Goal: Task Accomplishment & Management: Use online tool/utility

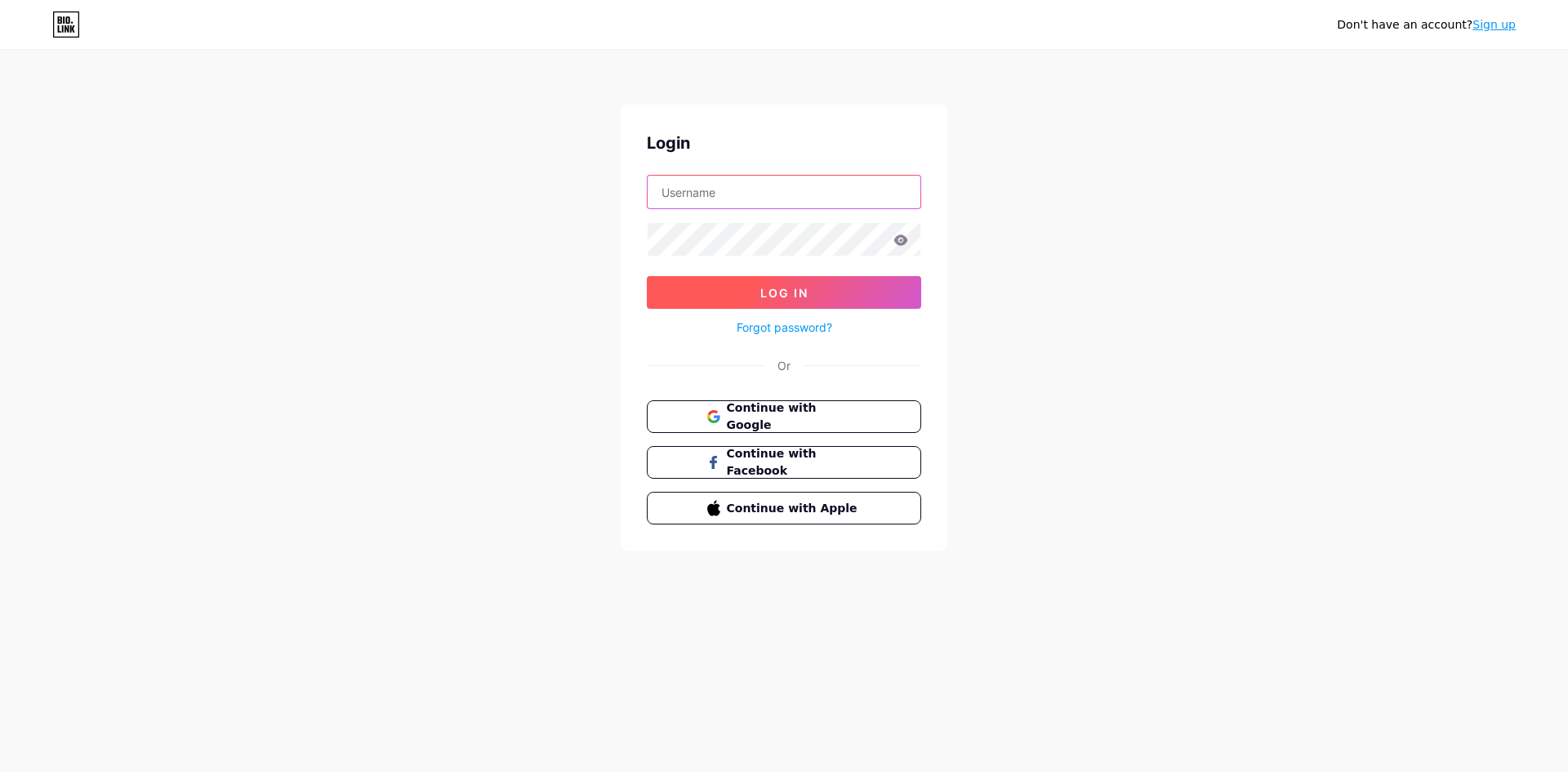
type input "[EMAIL_ADDRESS][DOMAIN_NAME]"
click at [835, 296] on button "Log In" at bounding box center [784, 292] width 275 height 33
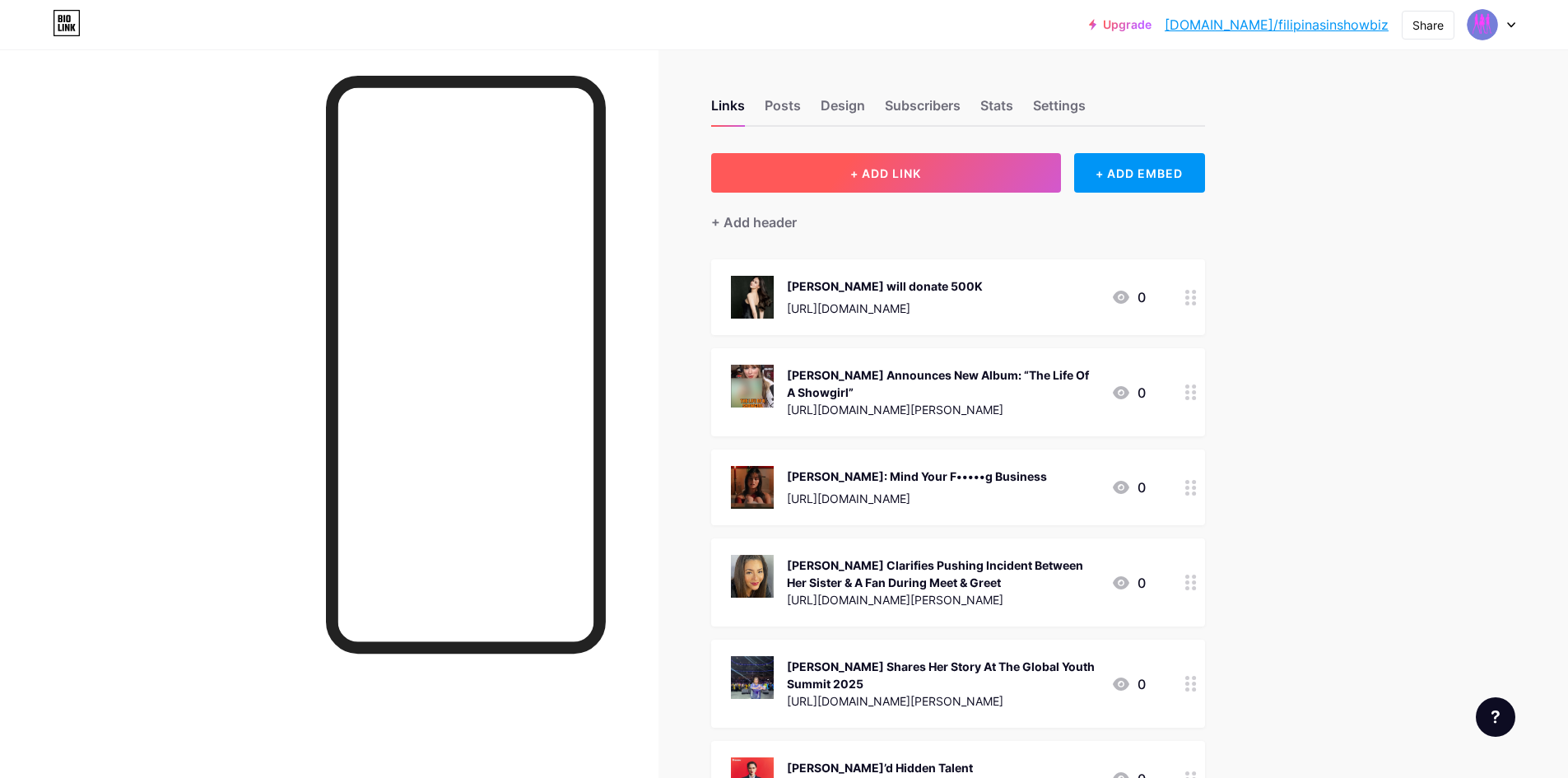
click at [921, 178] on span "+ ADD LINK" at bounding box center [885, 173] width 71 height 14
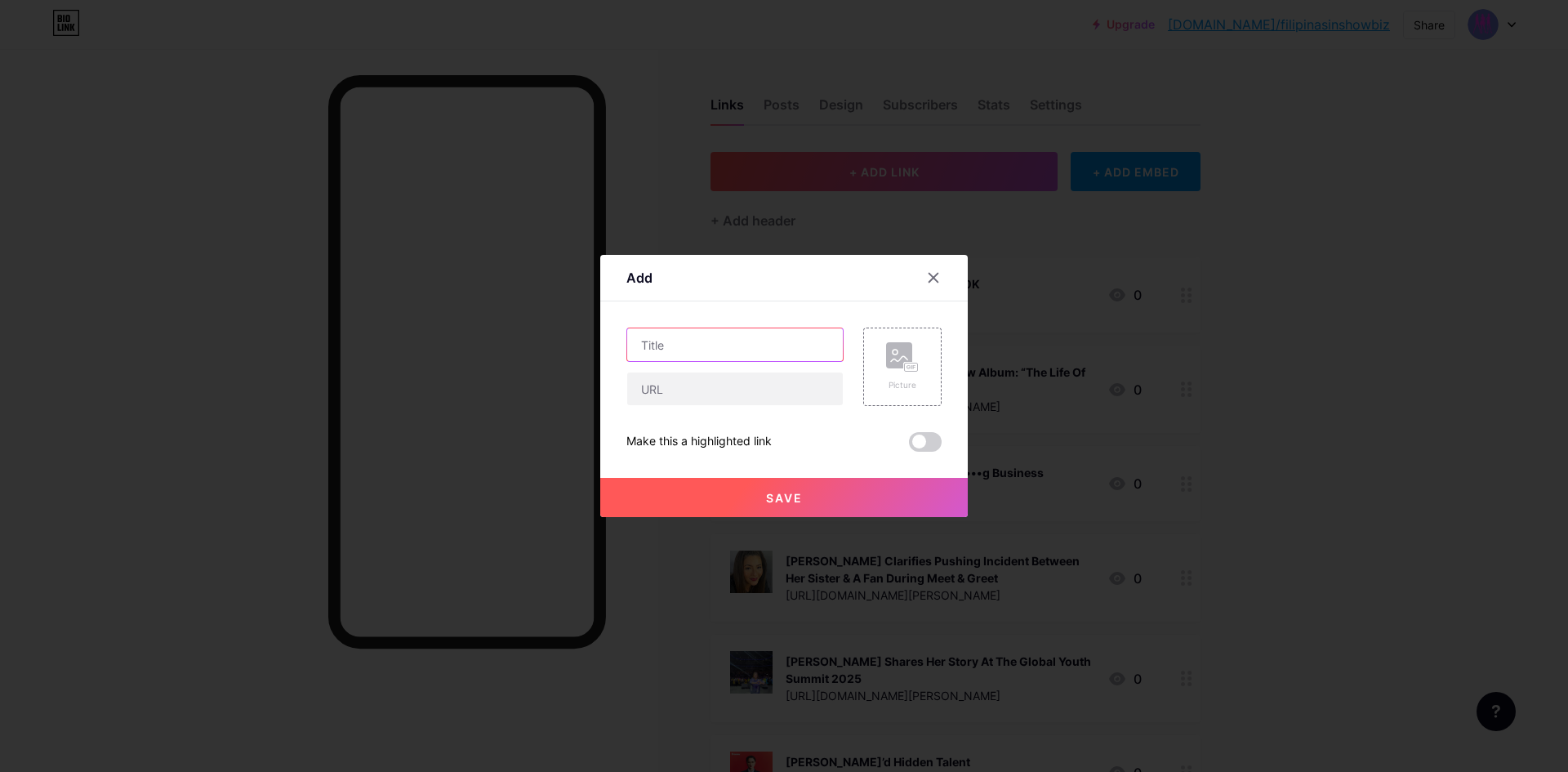
click at [723, 340] on input "text" at bounding box center [734, 344] width 215 height 33
paste input "Gunmetal Grey Beauties: [PERSON_NAME], [PERSON_NAME], & [PERSON_NAME]"
type input "Gunmetal Grey Beauties: [PERSON_NAME], [PERSON_NAME], & [PERSON_NAME]"
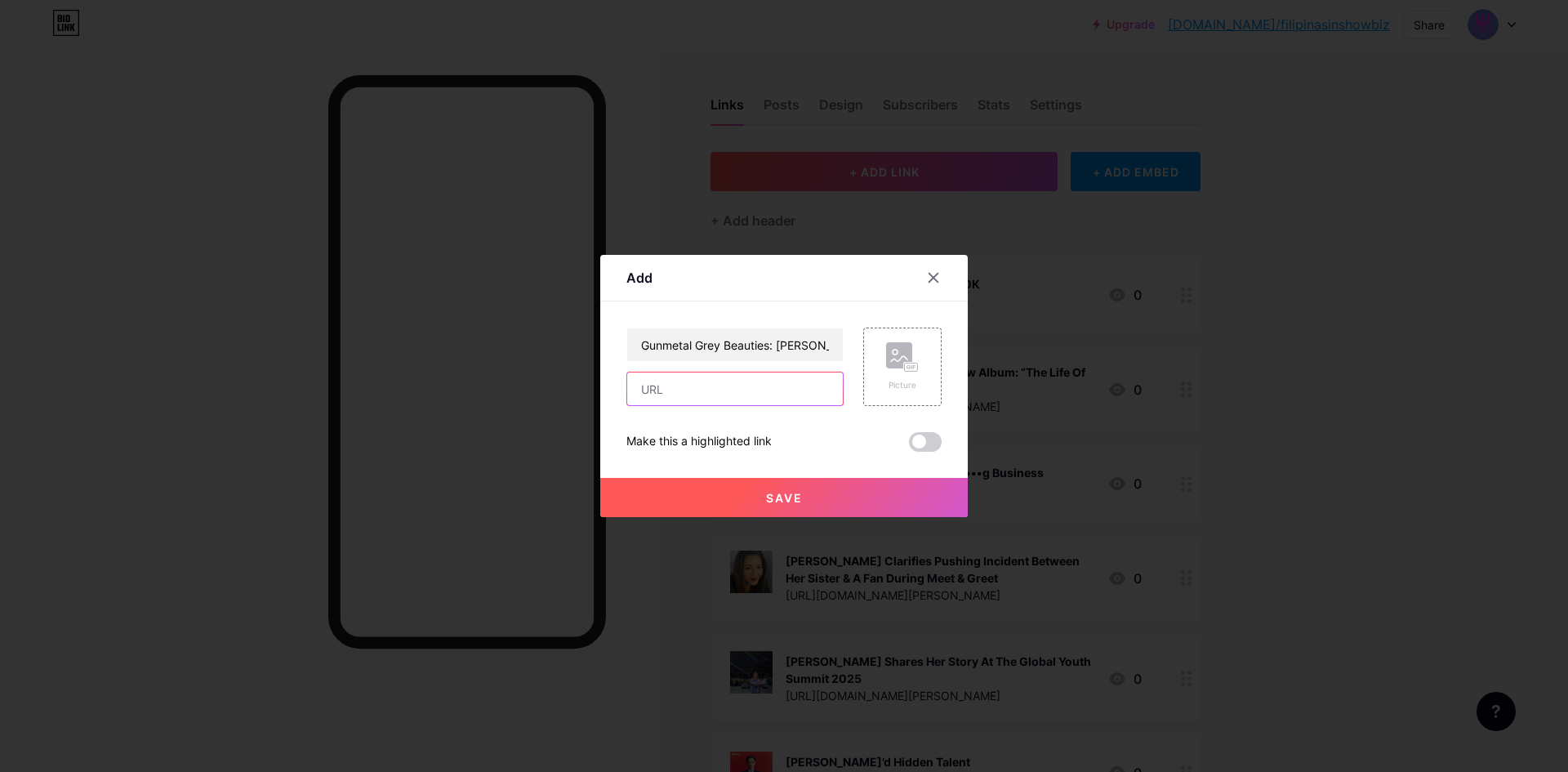
click at [695, 386] on input "text" at bounding box center [734, 388] width 215 height 33
paste input "[URL][DOMAIN_NAME][PERSON_NAME][PERSON_NAME]"
type input "[URL][DOMAIN_NAME][PERSON_NAME][PERSON_NAME]"
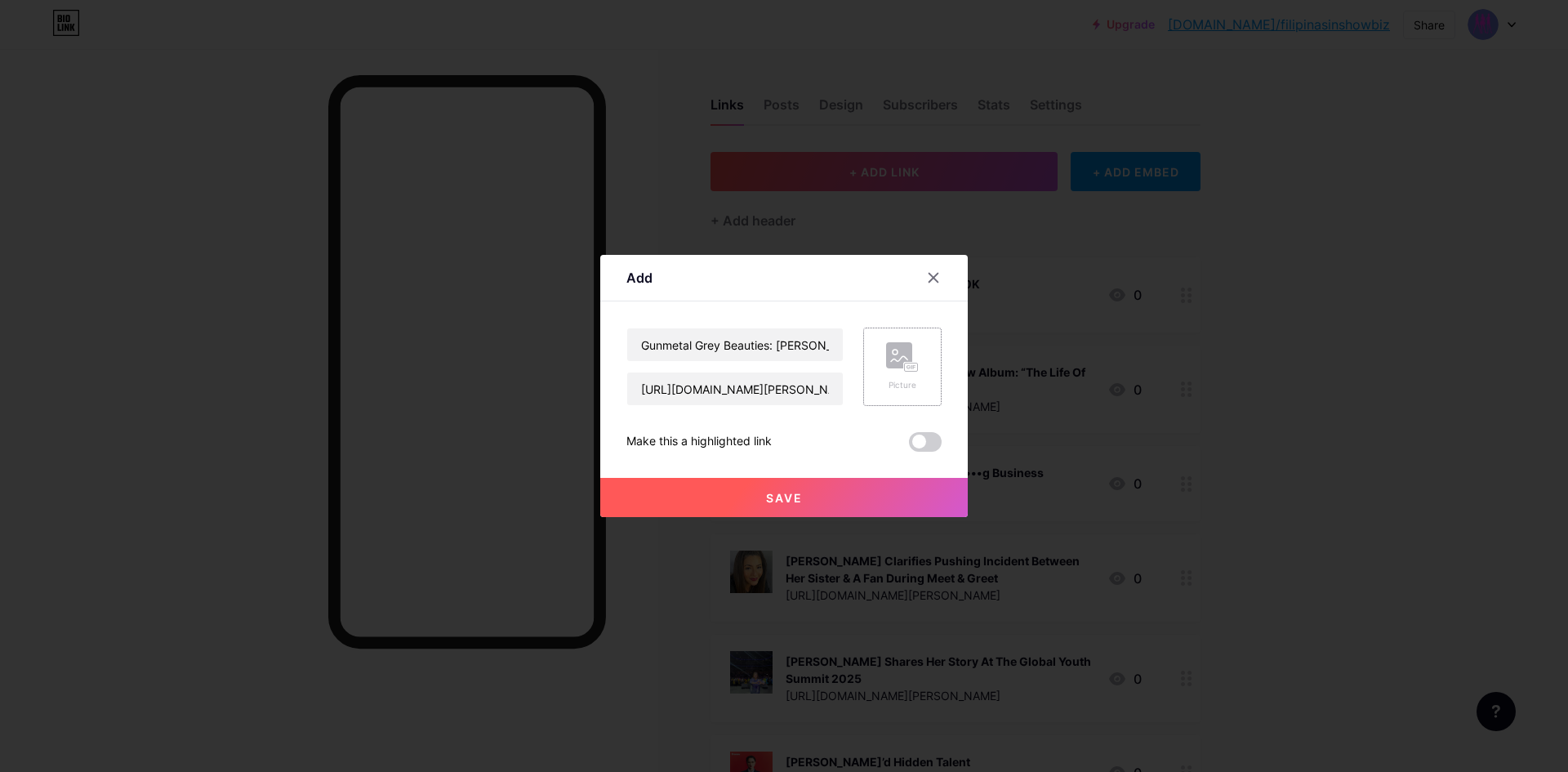
click at [896, 368] on rect at bounding box center [899, 355] width 26 height 26
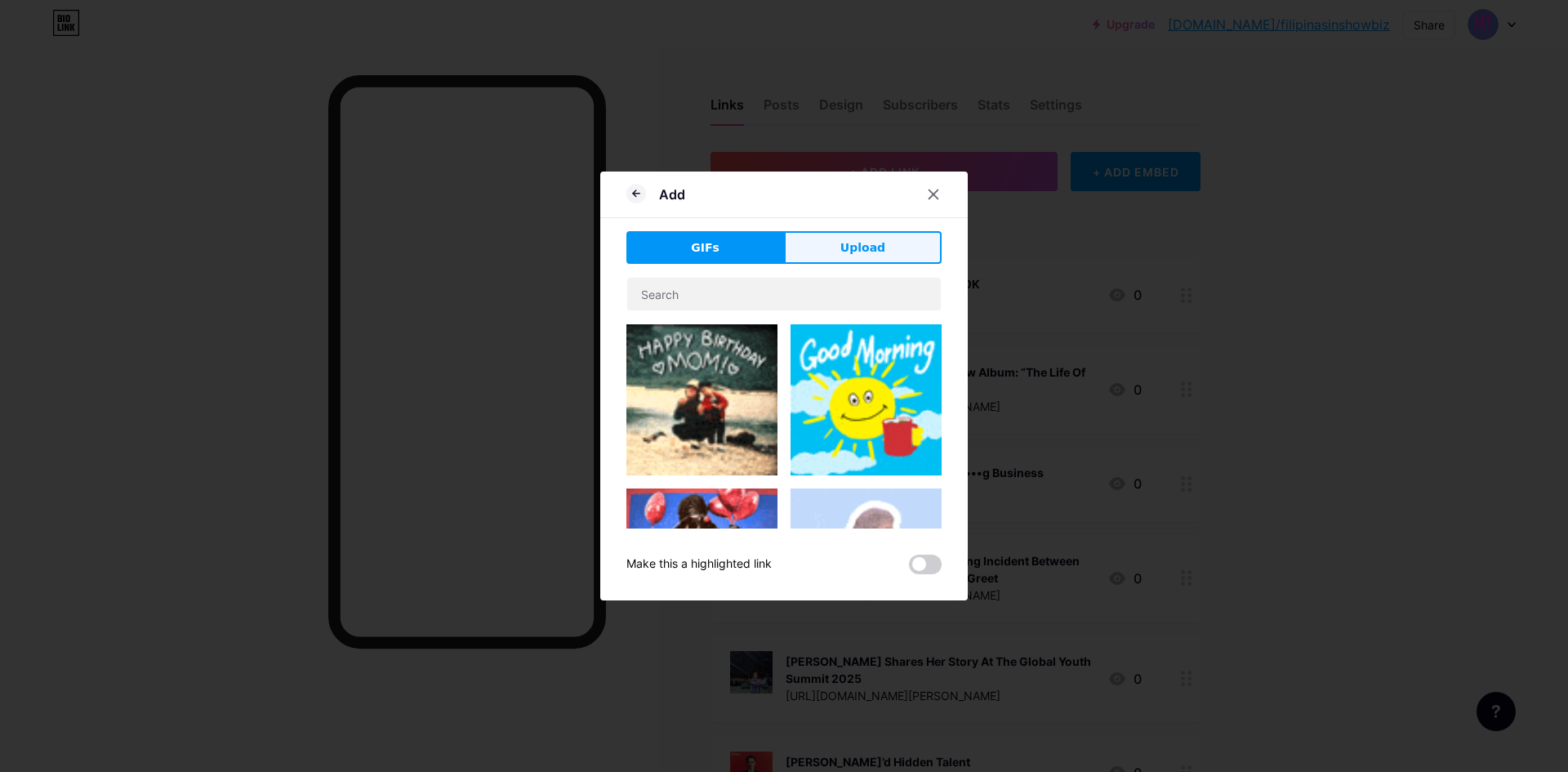
click at [861, 243] on span "Upload" at bounding box center [862, 247] width 45 height 17
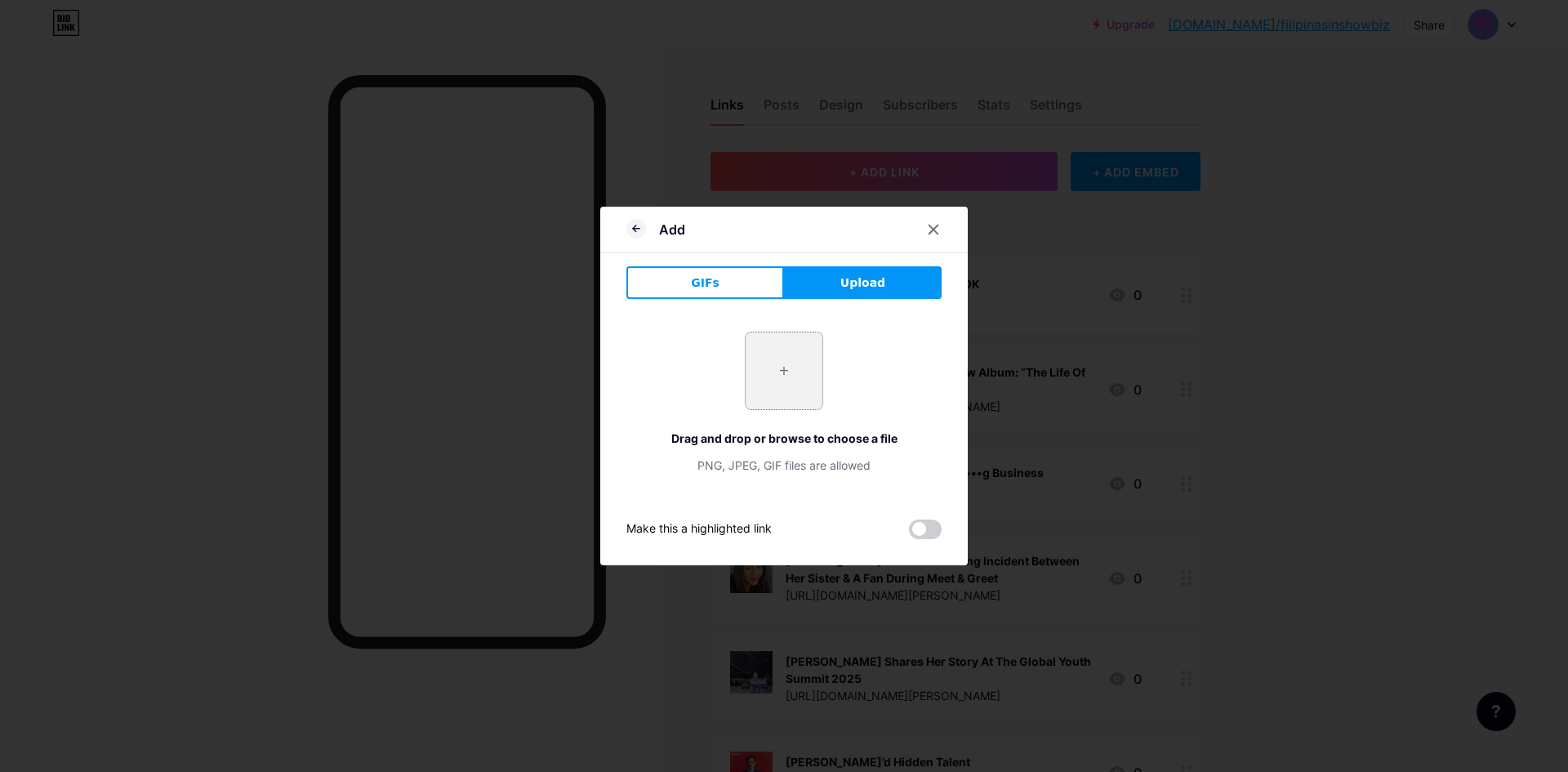
click at [778, 374] on input "file" at bounding box center [784, 370] width 76 height 76
type input "C:\fakepath\gunmetalgreybeauties-annechaliemarian.jpg"
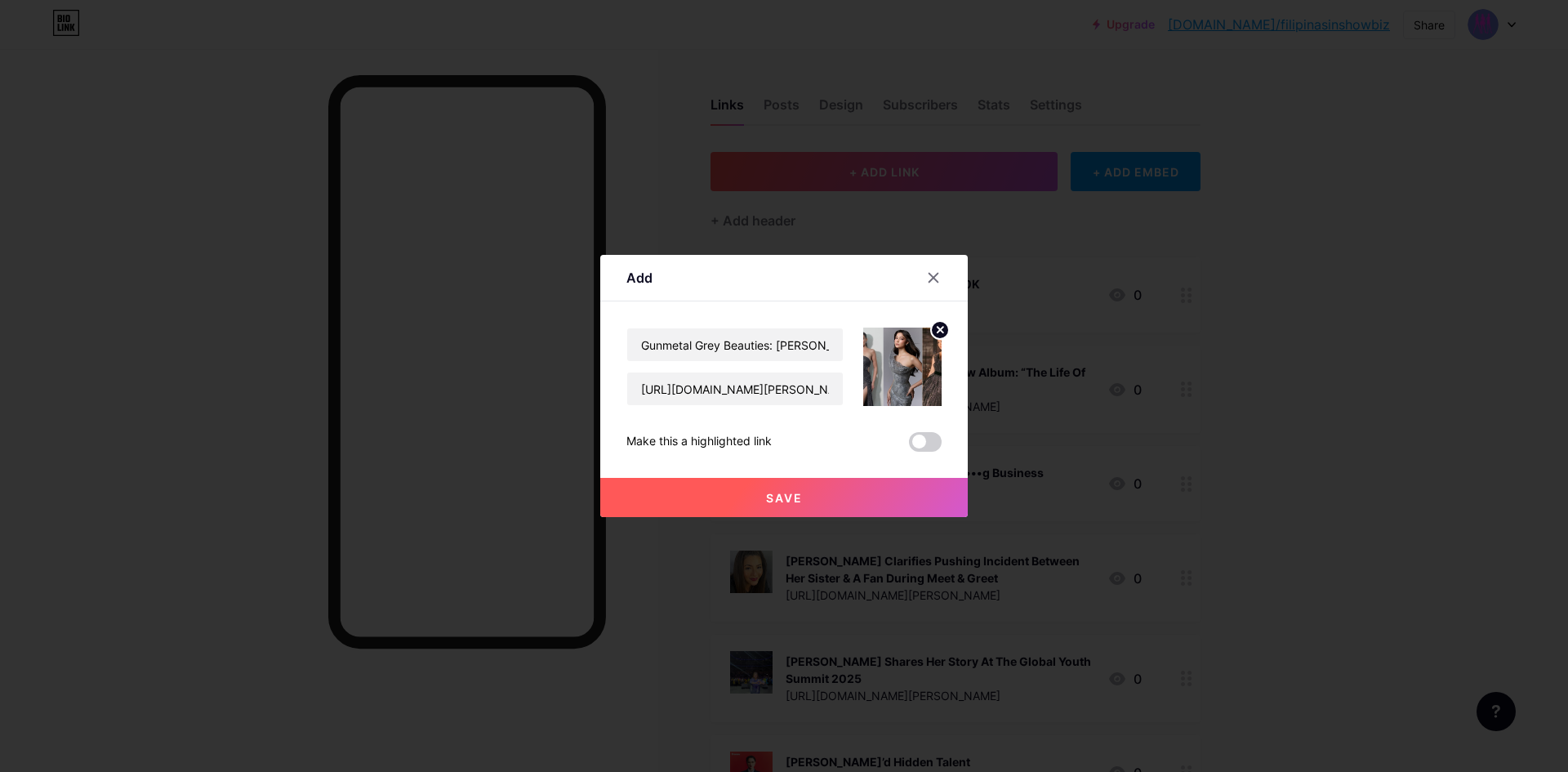
click at [782, 502] on span "Save" at bounding box center [784, 498] width 37 height 14
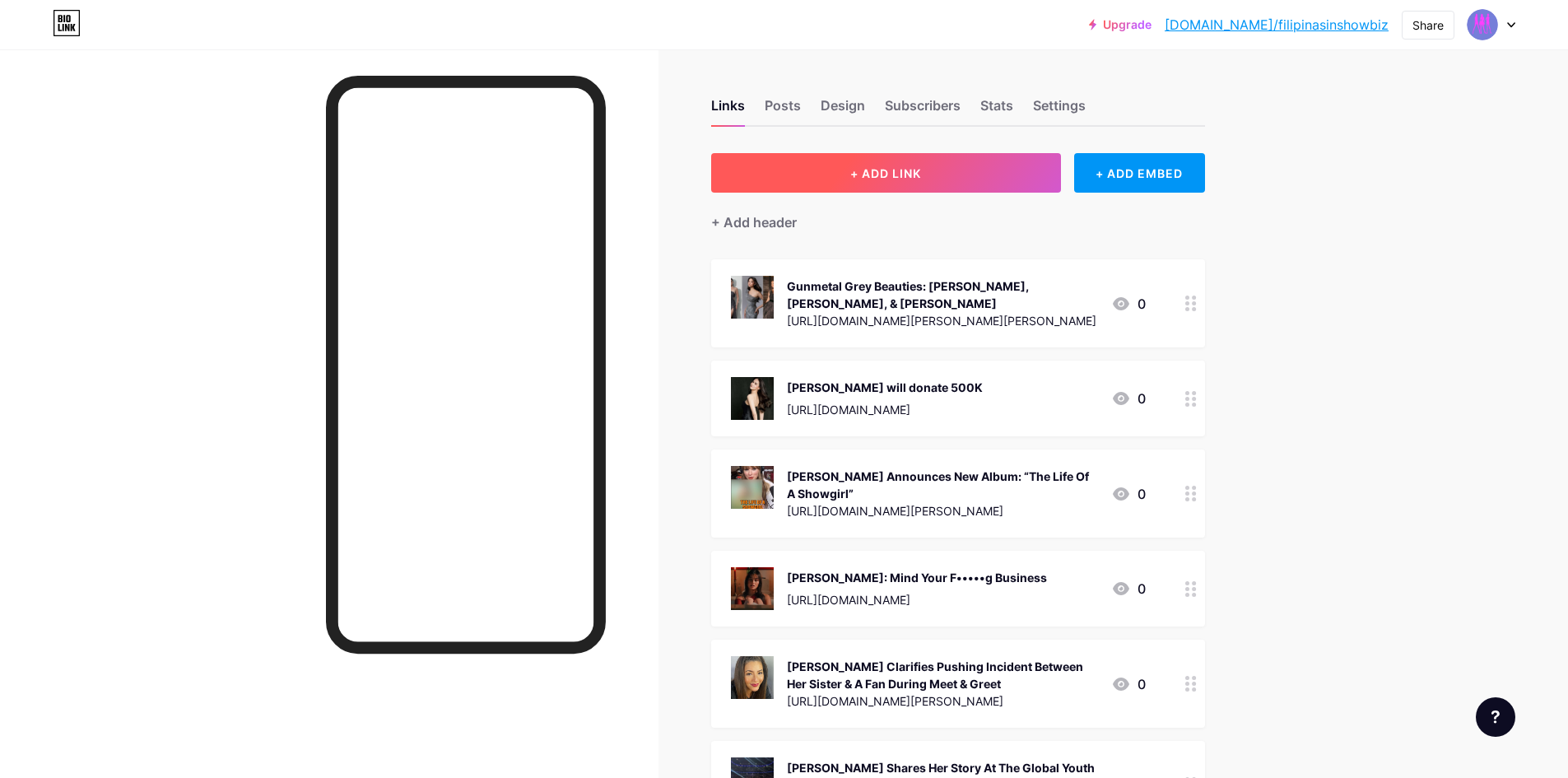
click at [878, 175] on span "+ ADD LINK" at bounding box center [885, 173] width 71 height 14
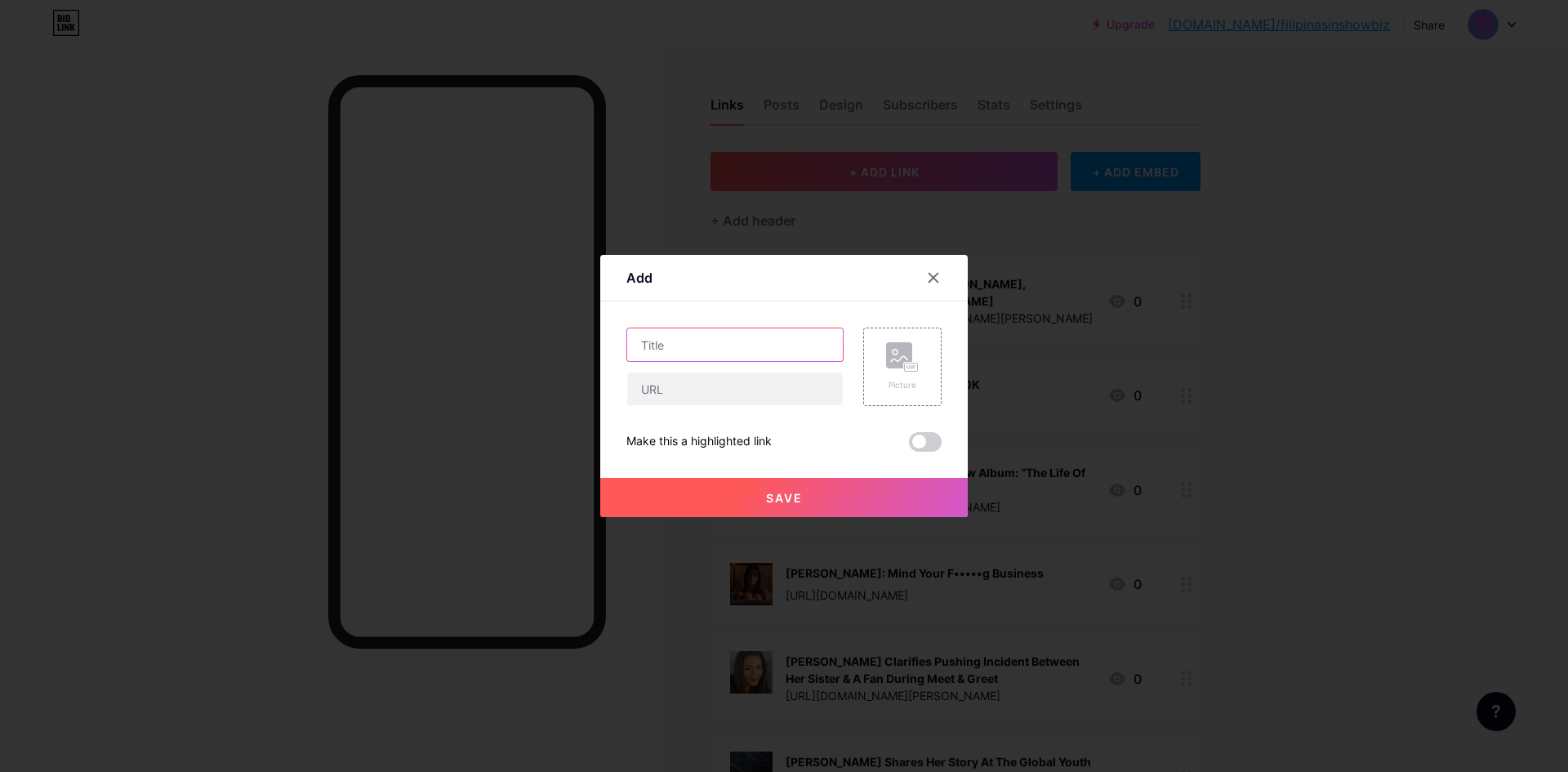
click at [653, 337] on input "text" at bounding box center [734, 344] width 215 height 33
paste input "Get In, It’s Plaid Season!"
type input "Get In, It’s Plaid Season!"
click at [748, 386] on input "text" at bounding box center [734, 388] width 215 height 33
paste input "[URL][DOMAIN_NAME]"
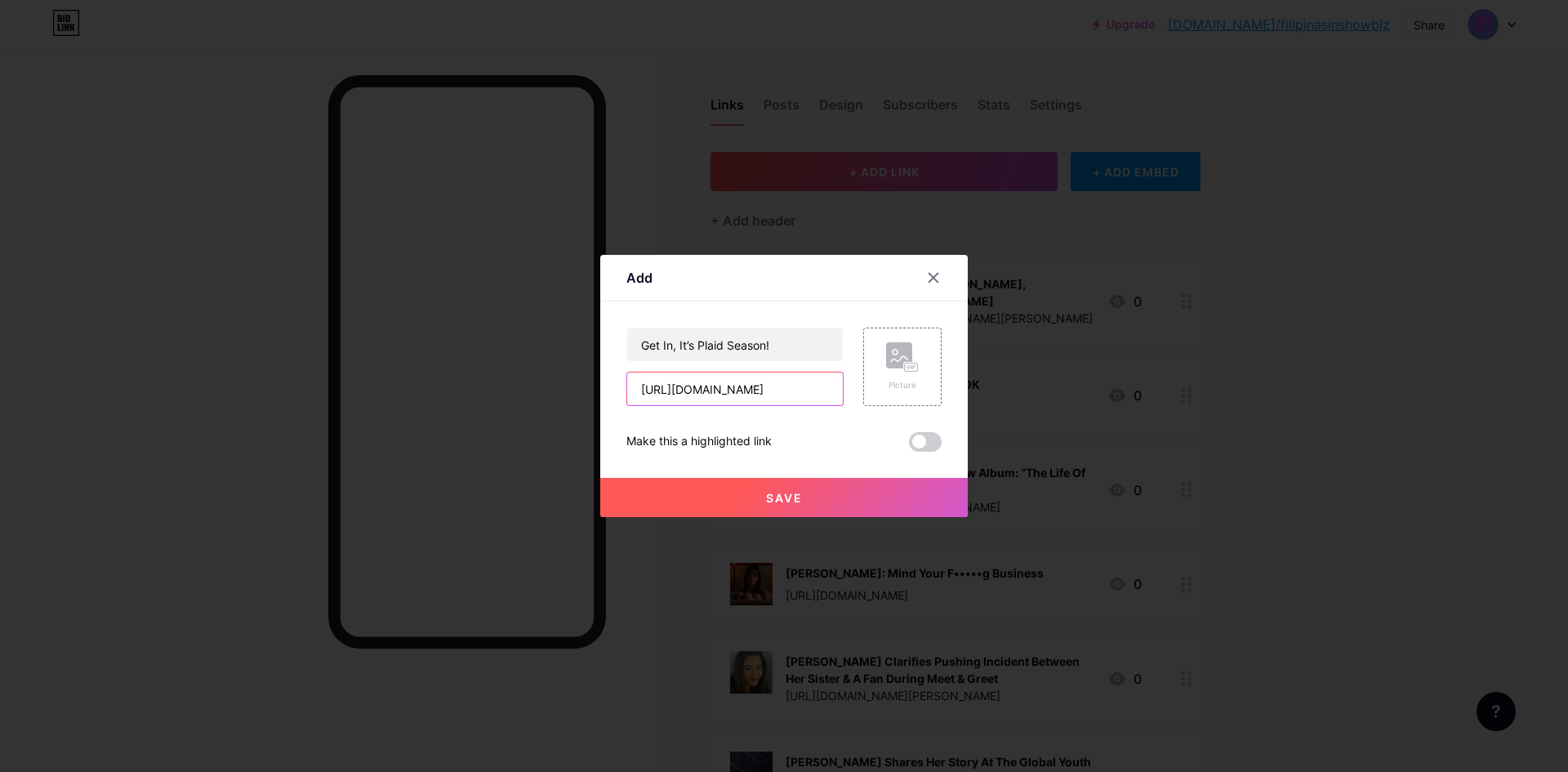
scroll to position [0, 150]
type input "[URL][DOMAIN_NAME]"
click at [907, 369] on rect at bounding box center [910, 367] width 13 height 8
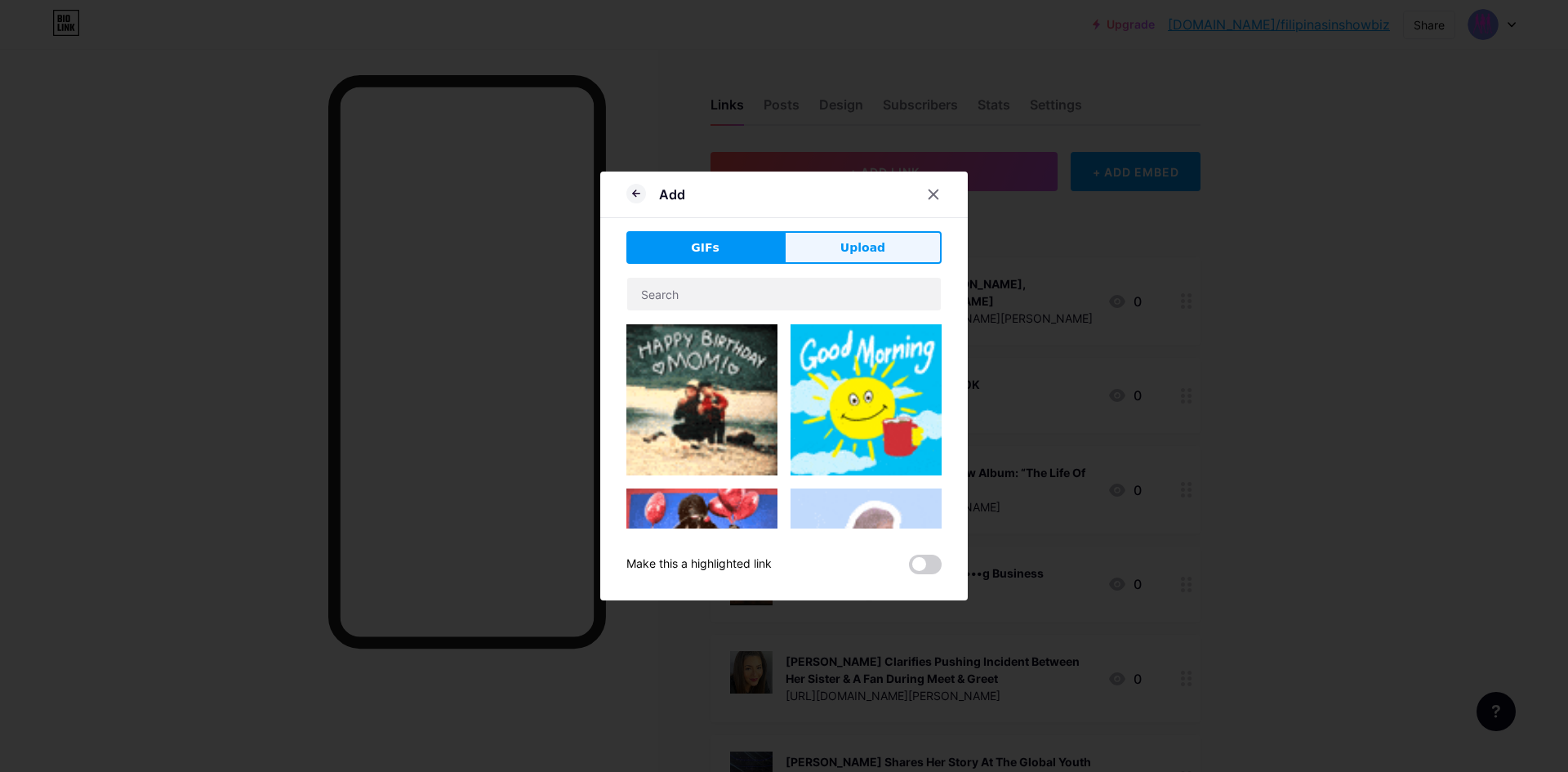
click at [867, 252] on span "Upload" at bounding box center [862, 247] width 45 height 17
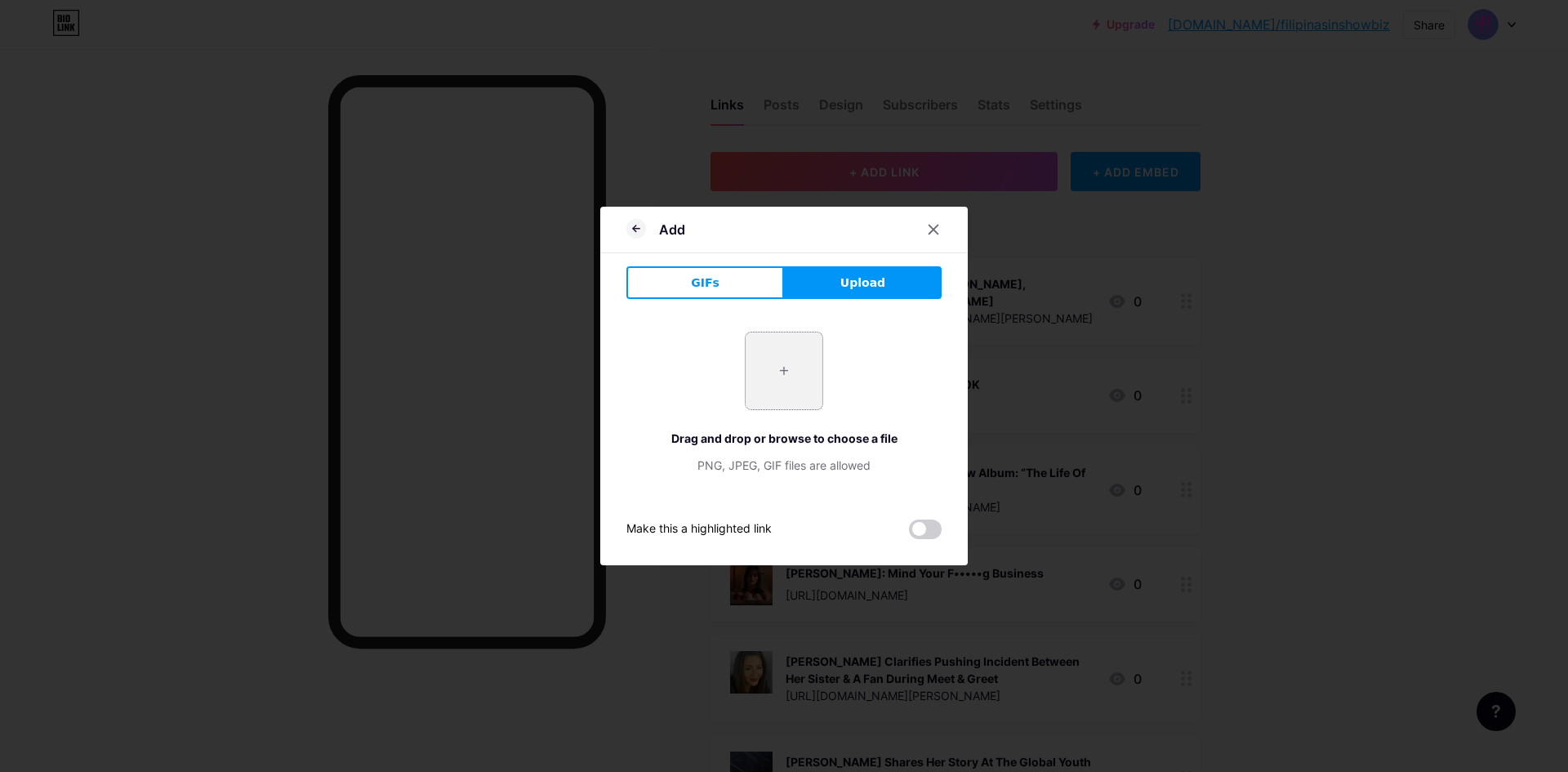
click at [791, 370] on input "file" at bounding box center [784, 370] width 76 height 76
type input "C:\fakepath\plaidseason2025.jpg"
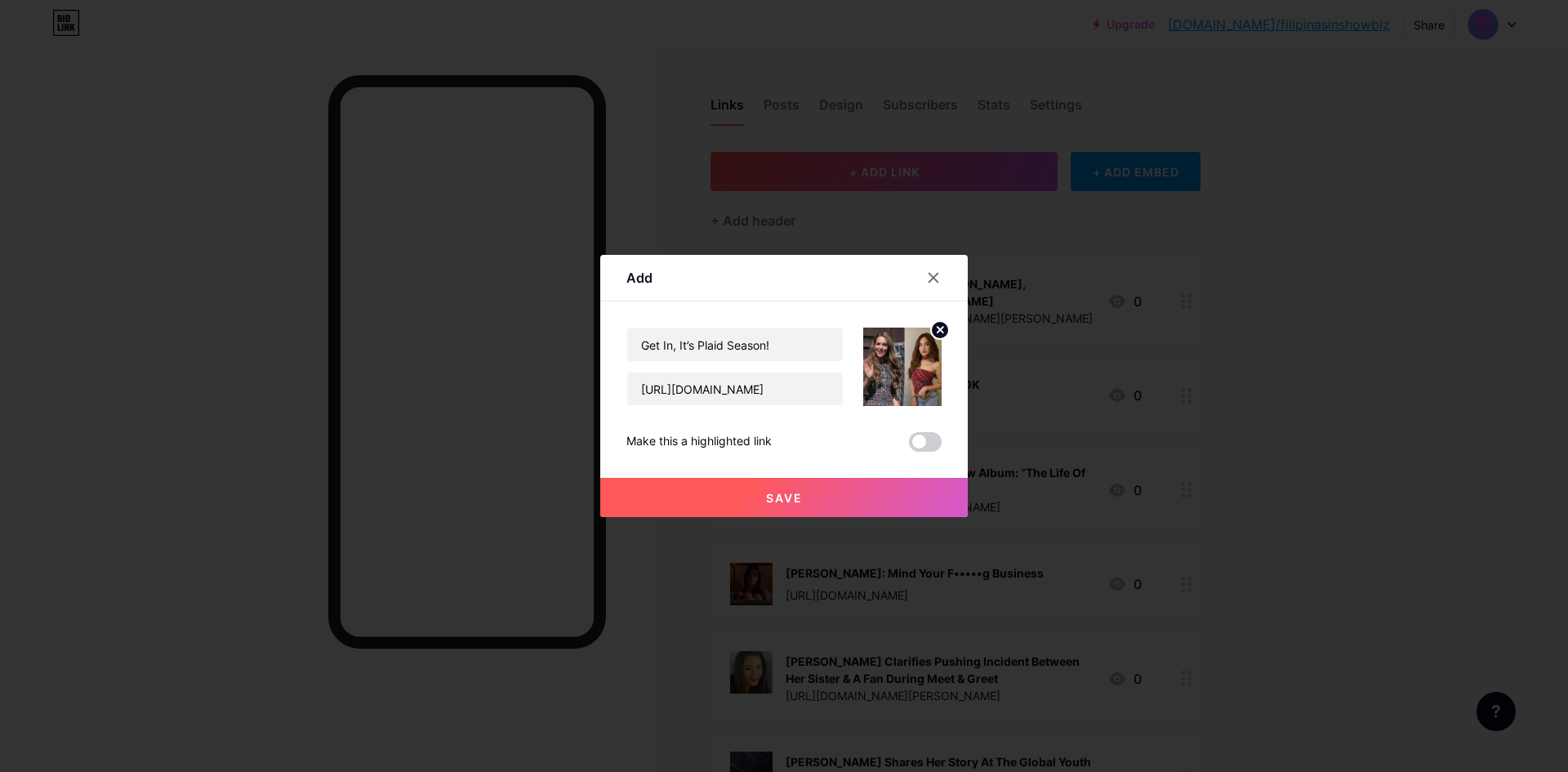
click at [786, 504] on span "Save" at bounding box center [784, 498] width 37 height 14
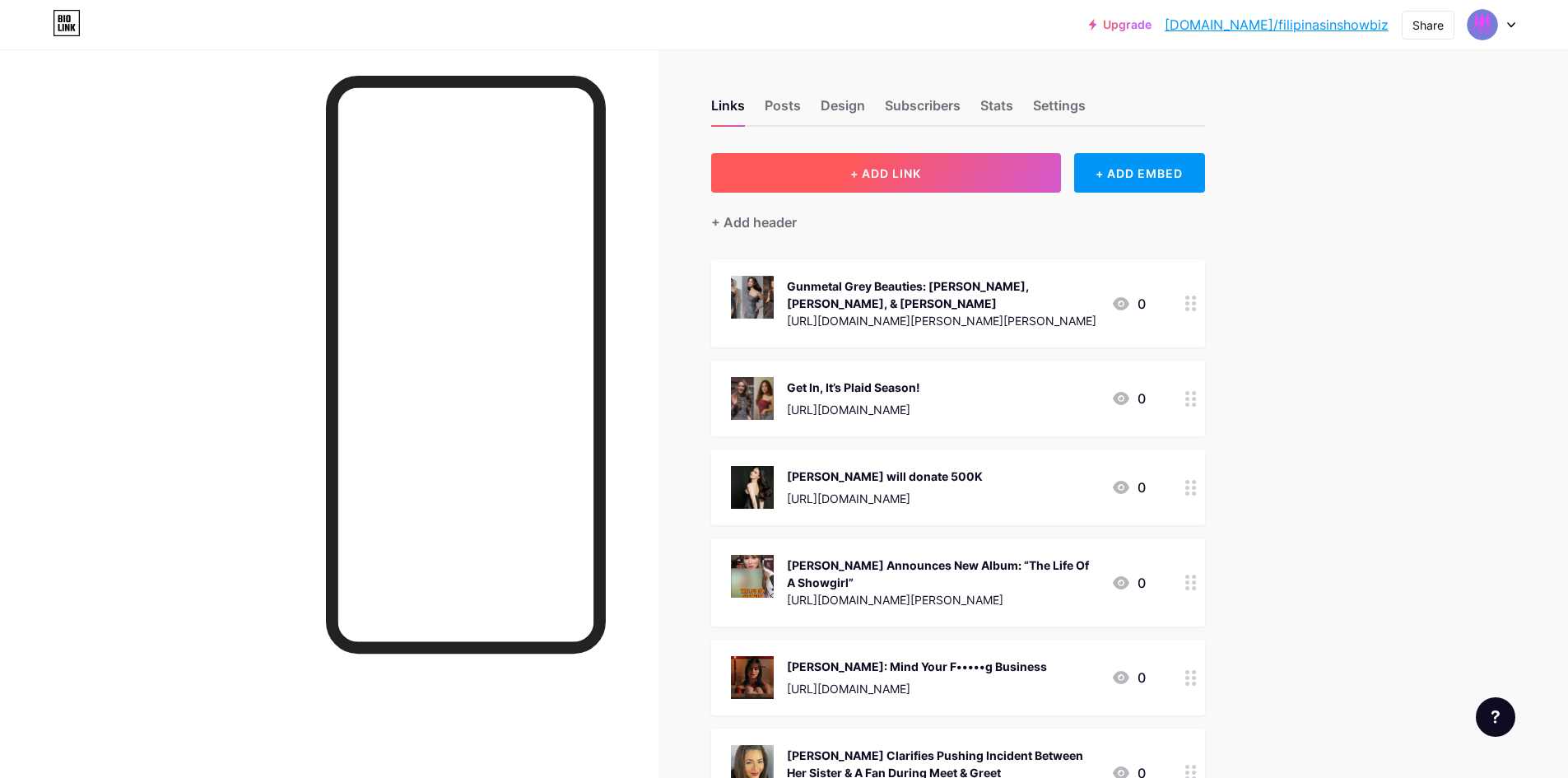
click at [897, 179] on span "+ ADD LINK" at bounding box center [885, 173] width 71 height 14
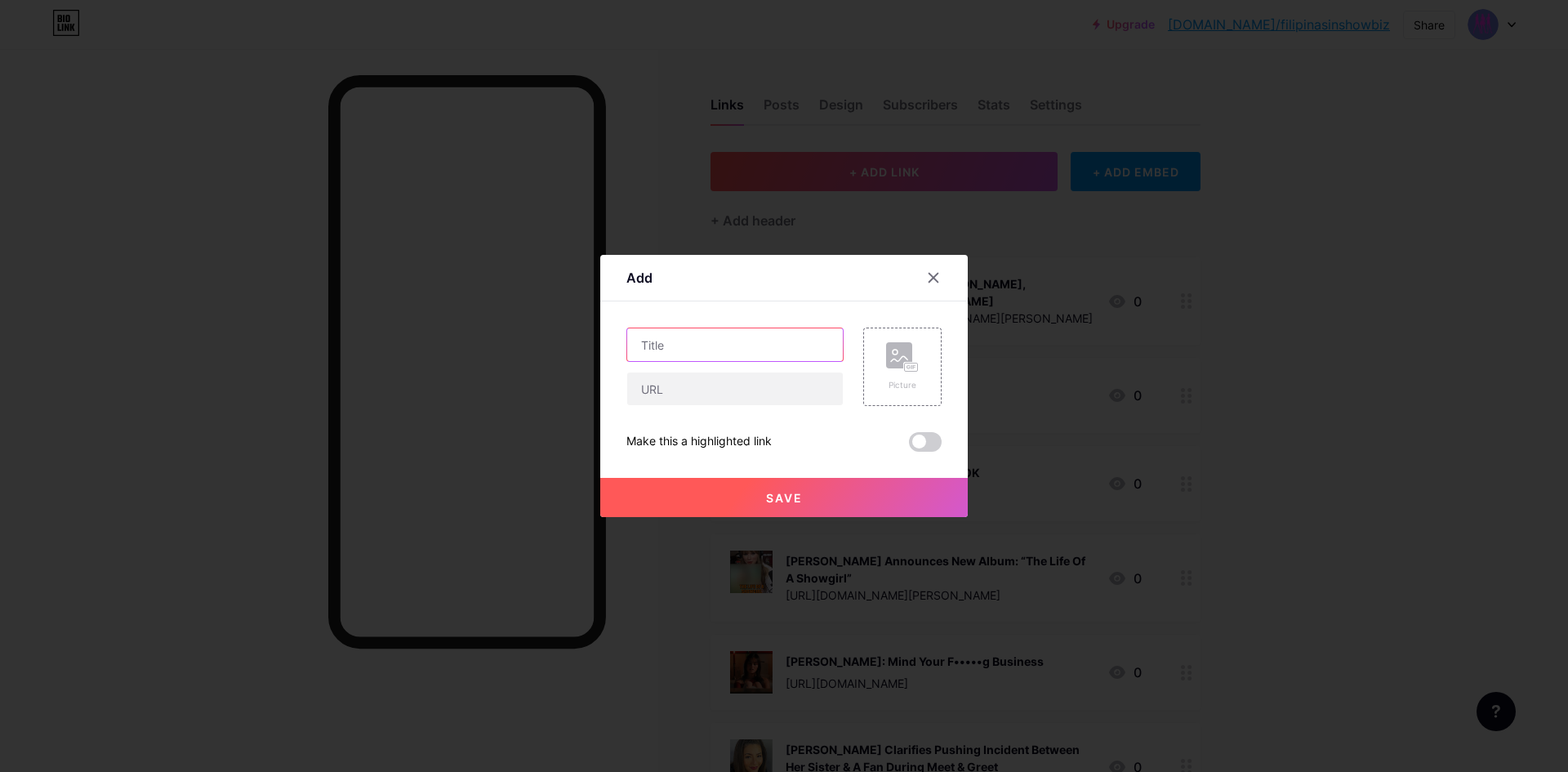
click at [741, 334] on input "text" at bounding box center [734, 344] width 215 height 33
paste input "This Ain’t Your Granny’s Crochet!"
type input "This Ain’t Your Granny’s Crochet!"
drag, startPoint x: 700, startPoint y: 386, endPoint x: 677, endPoint y: 327, distance: 63.3
click at [700, 386] on input "text" at bounding box center [734, 388] width 215 height 33
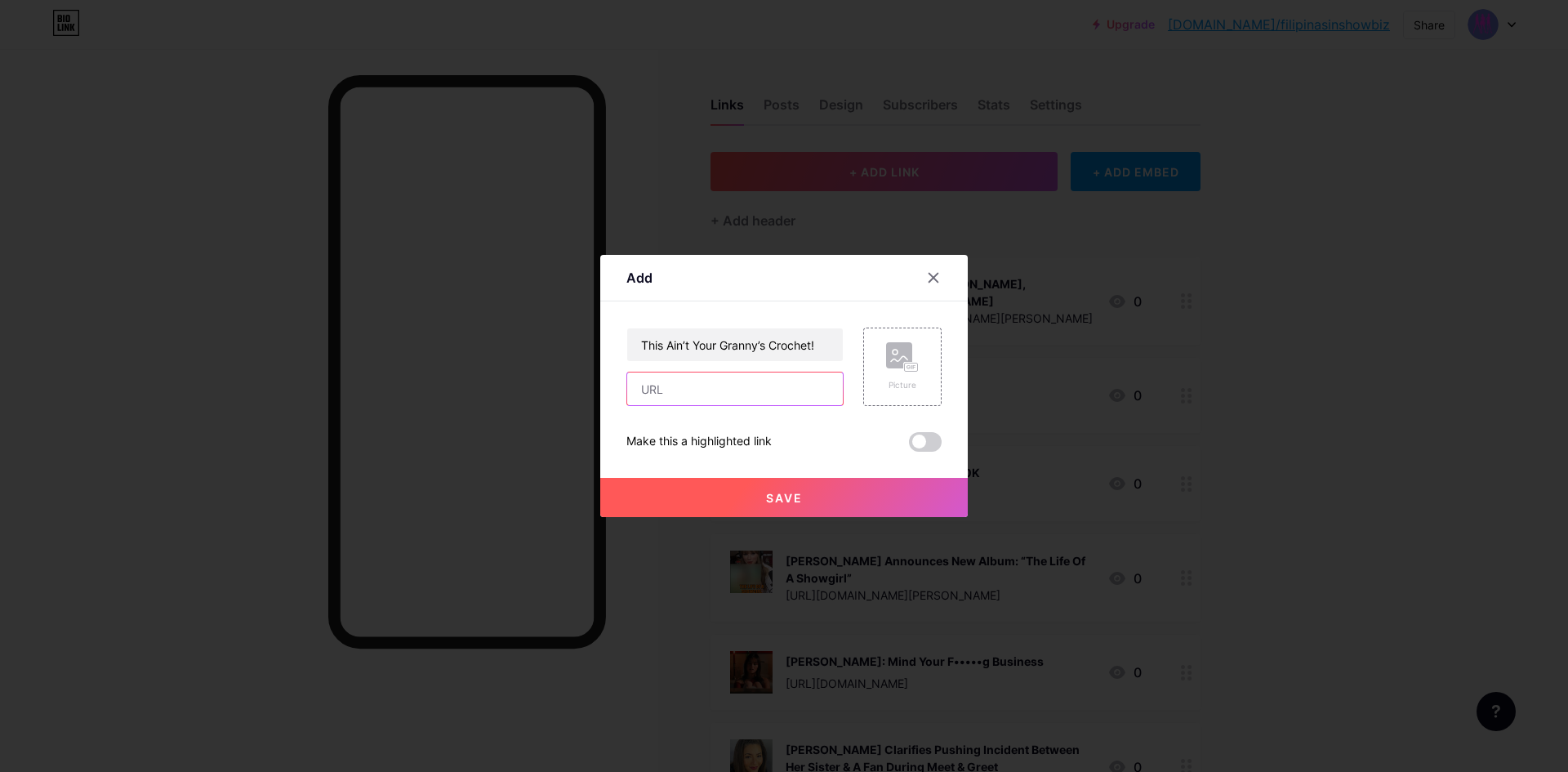
paste input "[URL][DOMAIN_NAME]"
type input "[URL][DOMAIN_NAME]"
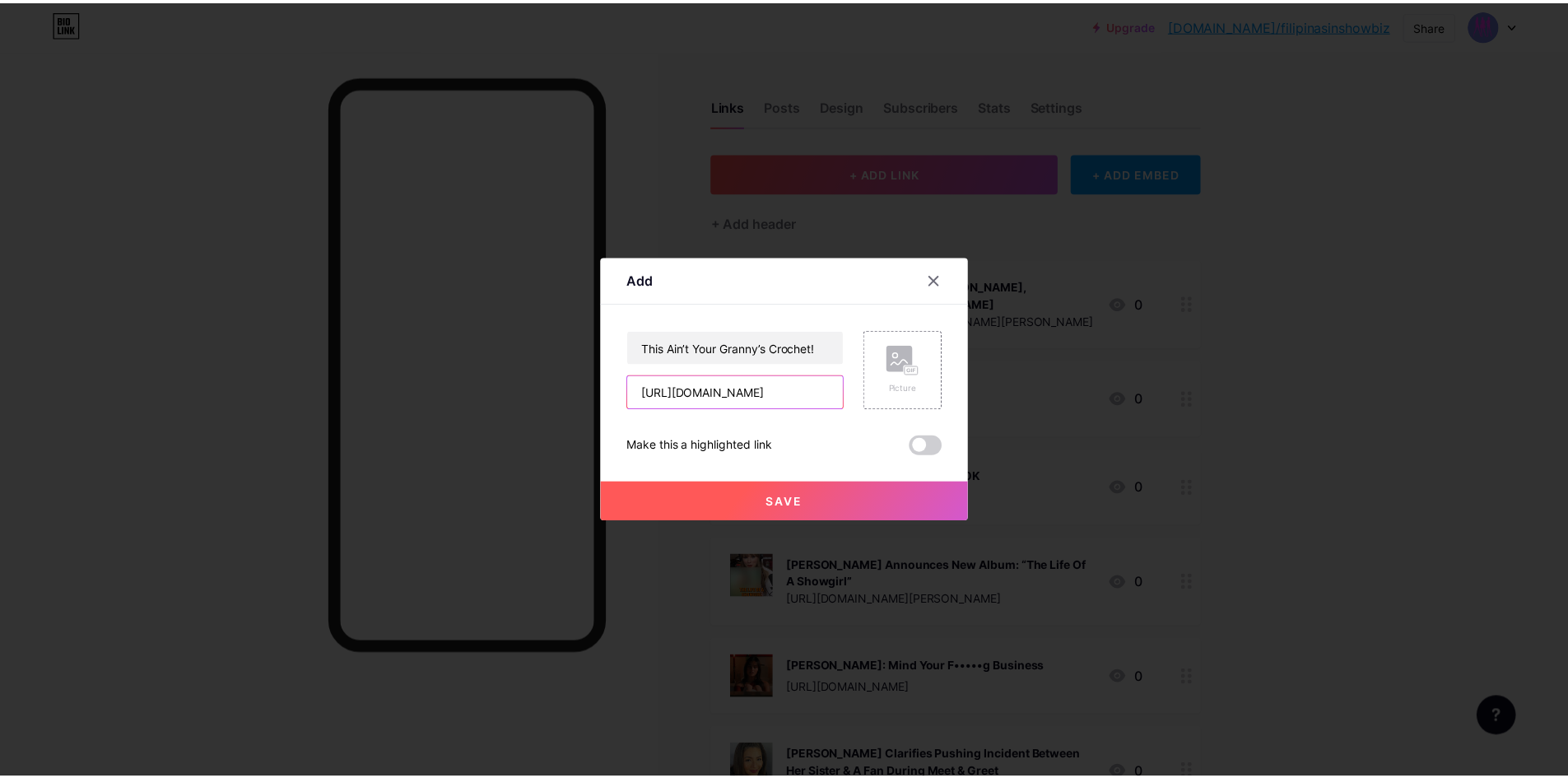
scroll to position [0, 195]
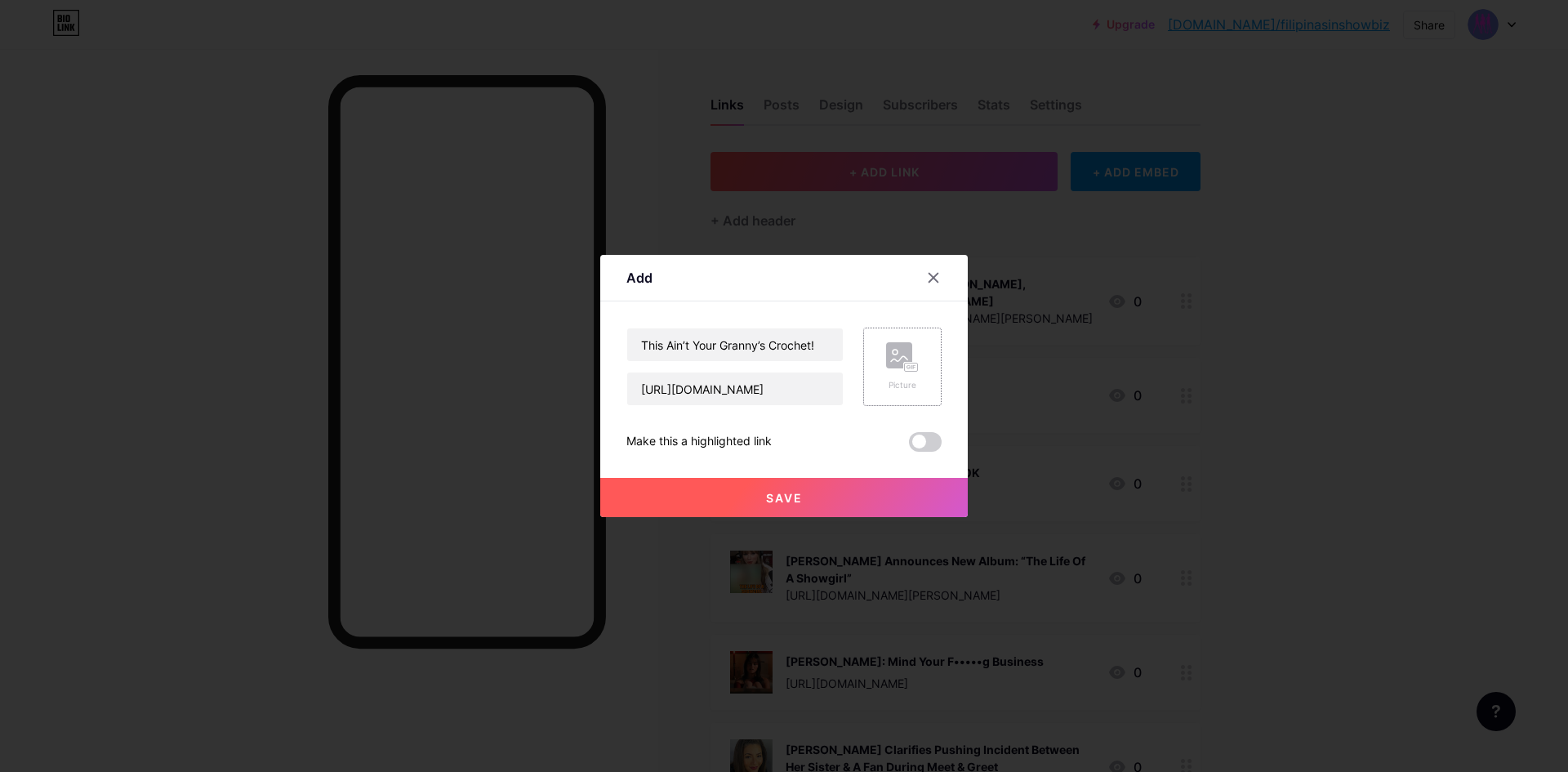
click at [899, 368] on rect at bounding box center [899, 355] width 26 height 26
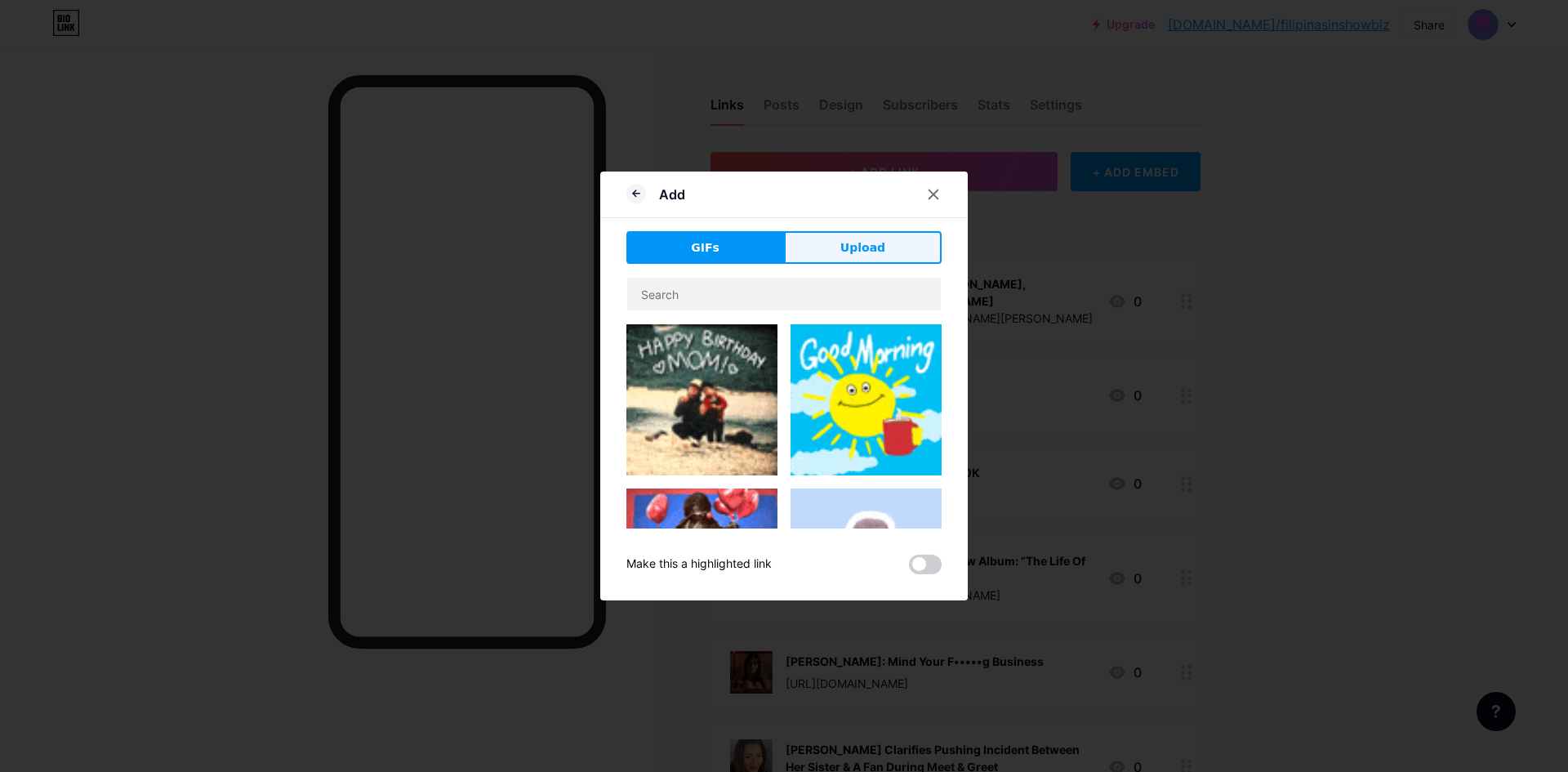
click at [854, 260] on button "Upload" at bounding box center [862, 247] width 158 height 33
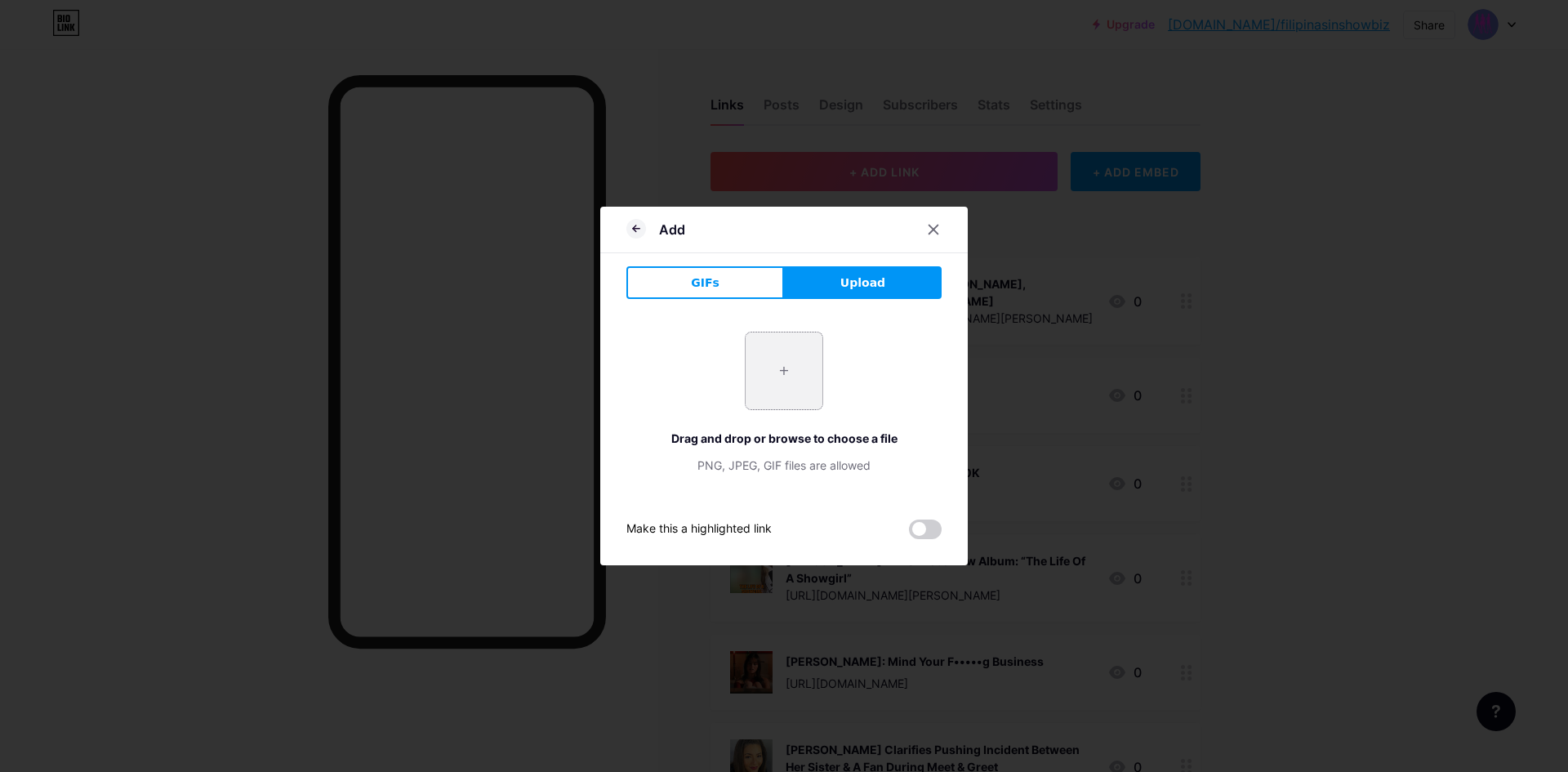
click at [783, 400] on input "file" at bounding box center [784, 370] width 76 height 76
type input "C:\fakepath\crochet-annekylinemarian.jpg"
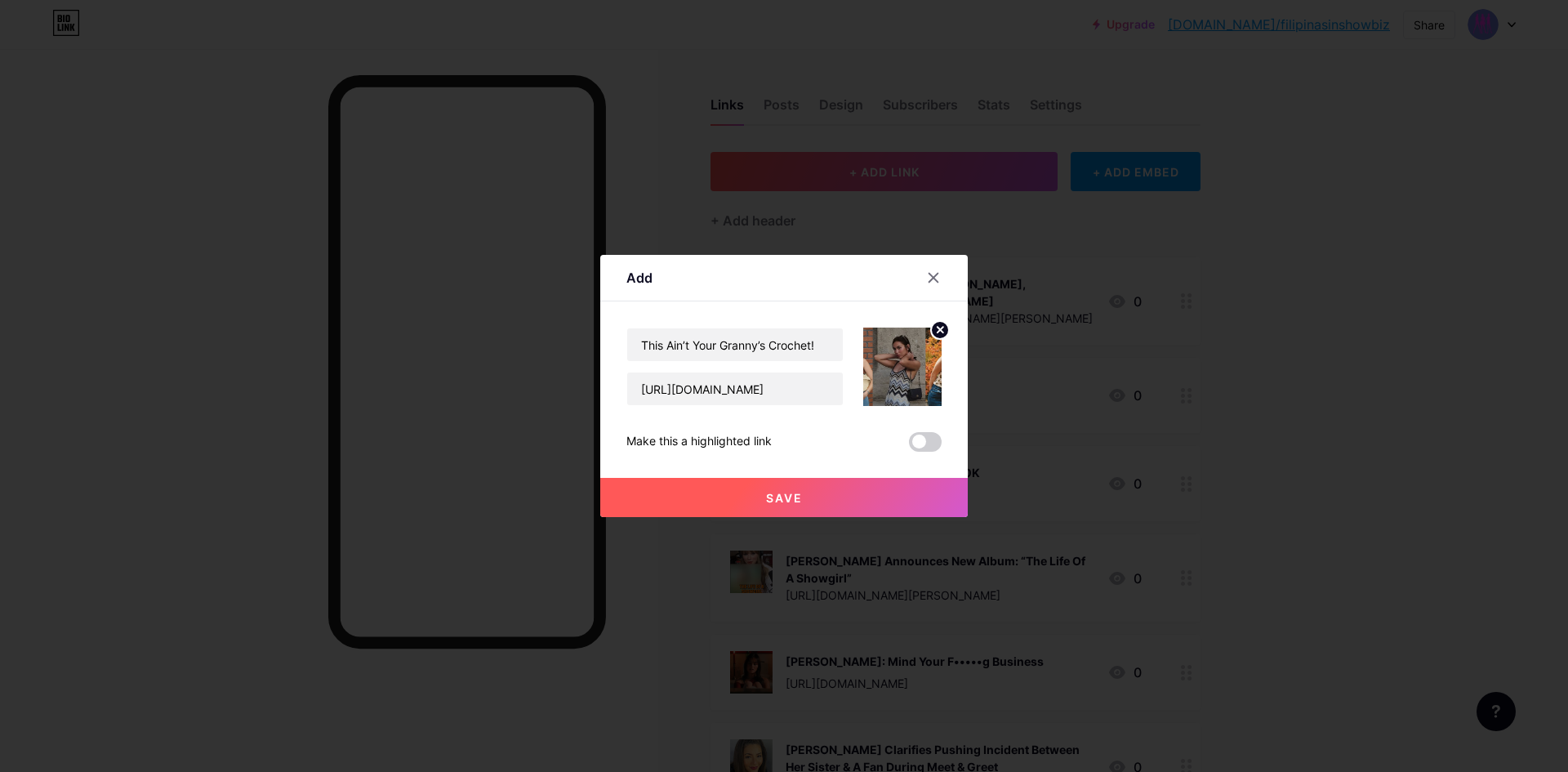
click at [834, 505] on button "Save" at bounding box center [784, 498] width 367 height 40
